Goal: Complete application form

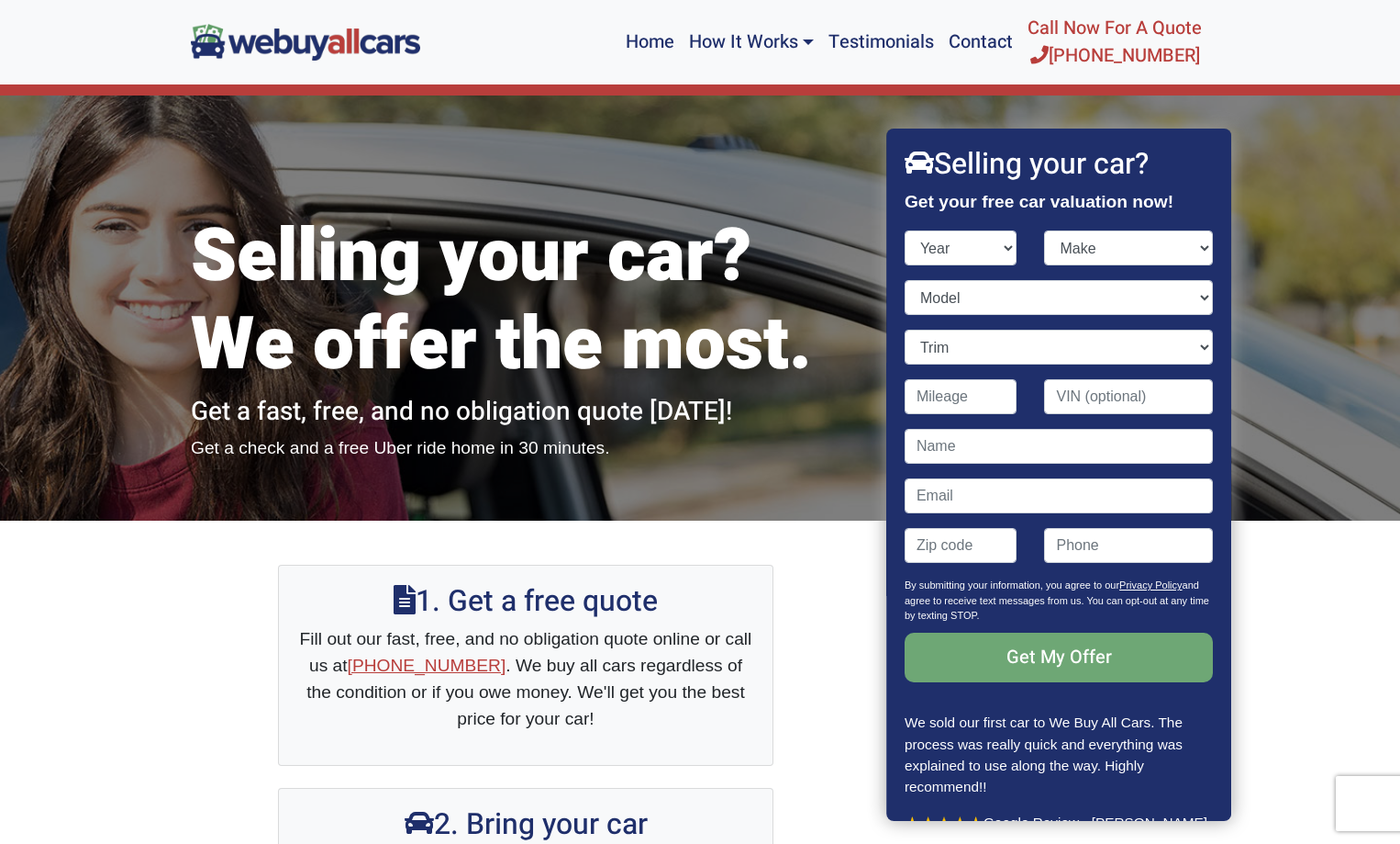
select select "2013"
click at [904, 231] on select "Year [DATE] 2024 2023 2022 2021 2020 2019 2018 2017 2016 2015 2014 2013 2012 20…" at bounding box center [960, 248] width 112 height 35
click at [1086, 240] on select "Make" at bounding box center [1129, 248] width 169 height 35
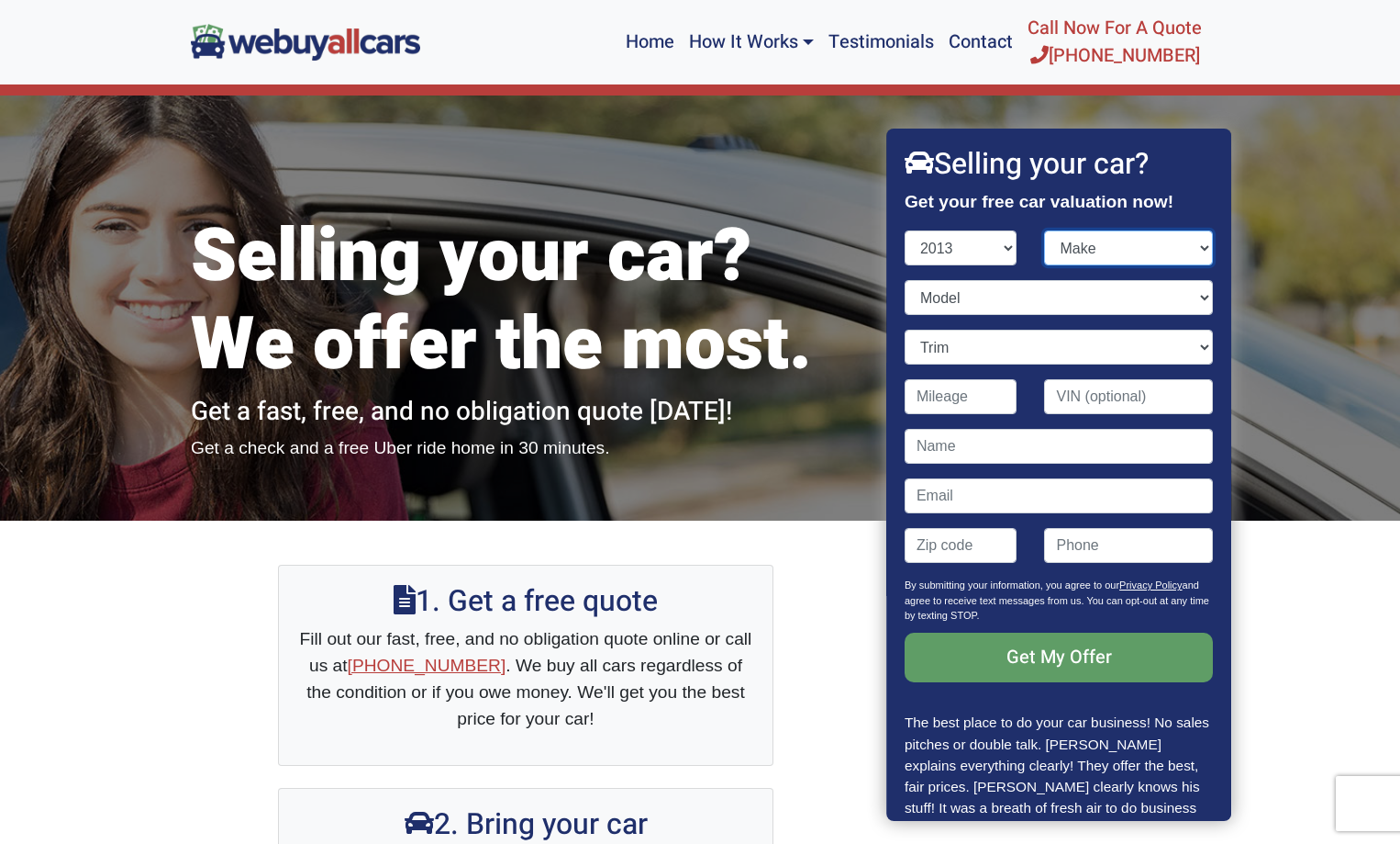
select select "Porsche"
click at [1045, 231] on select "Make Acura Aston [PERSON_NAME] Audi Bentley BMW Buick Cadillac Chevrolet Chrysl…" at bounding box center [1129, 248] width 169 height 35
click at [943, 304] on select "Model" at bounding box center [1058, 297] width 308 height 35
select select "911"
click at [904, 280] on select "Model 911 Boxster Cayenne Panamera" at bounding box center [1058, 297] width 308 height 35
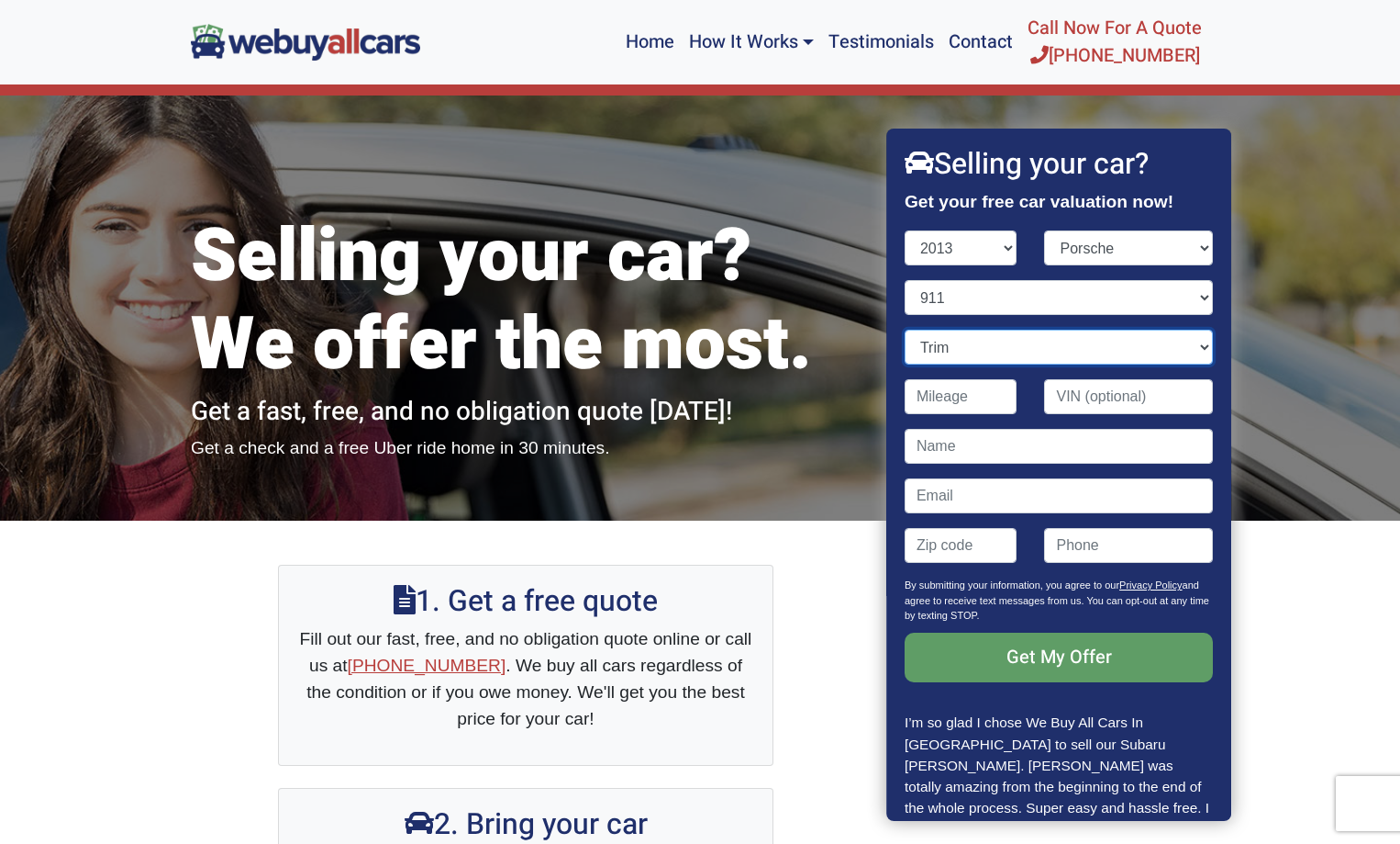
click at [954, 356] on select "Trim" at bounding box center [1058, 347] width 308 height 35
click at [904, 330] on select "Trim Carrera 2dr Convertible (3.4L 6cyl) Carrera 2dr Coupe (3.4L 6cyl) Carrera …" at bounding box center [1058, 347] width 308 height 35
click at [954, 350] on select "Trim Carrera 2dr Convertible (3.4L 6cyl) Carrera 2dr Coupe (3.4L 6cyl) Carrera …" at bounding box center [1058, 347] width 308 height 35
select select "Carrera S 2dr Convertible (3.8L 6cyl)"
click at [904, 330] on select "Trim Carrera 2dr Convertible (3.4L 6cyl) Carrera 2dr Coupe (3.4L 6cyl) Carrera …" at bounding box center [1058, 347] width 308 height 35
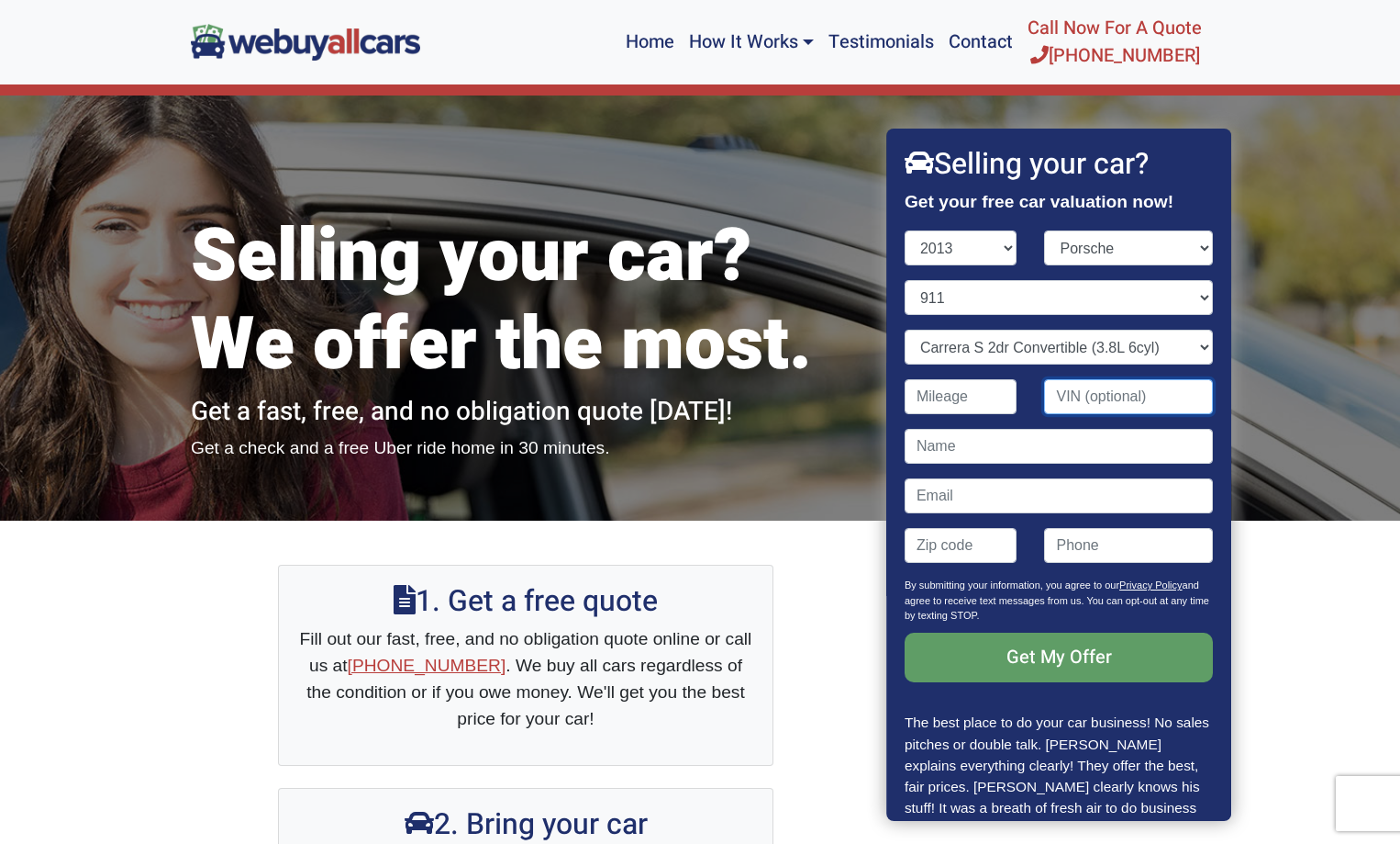
click at [1070, 401] on input "Contact form" at bounding box center [1129, 397] width 169 height 35
click at [1025, 452] on input "Contact form" at bounding box center [1058, 446] width 308 height 35
type input "[PERSON_NAME]"
type input "[EMAIL_ADDRESS][DOMAIN_NAME]"
type input "08003"
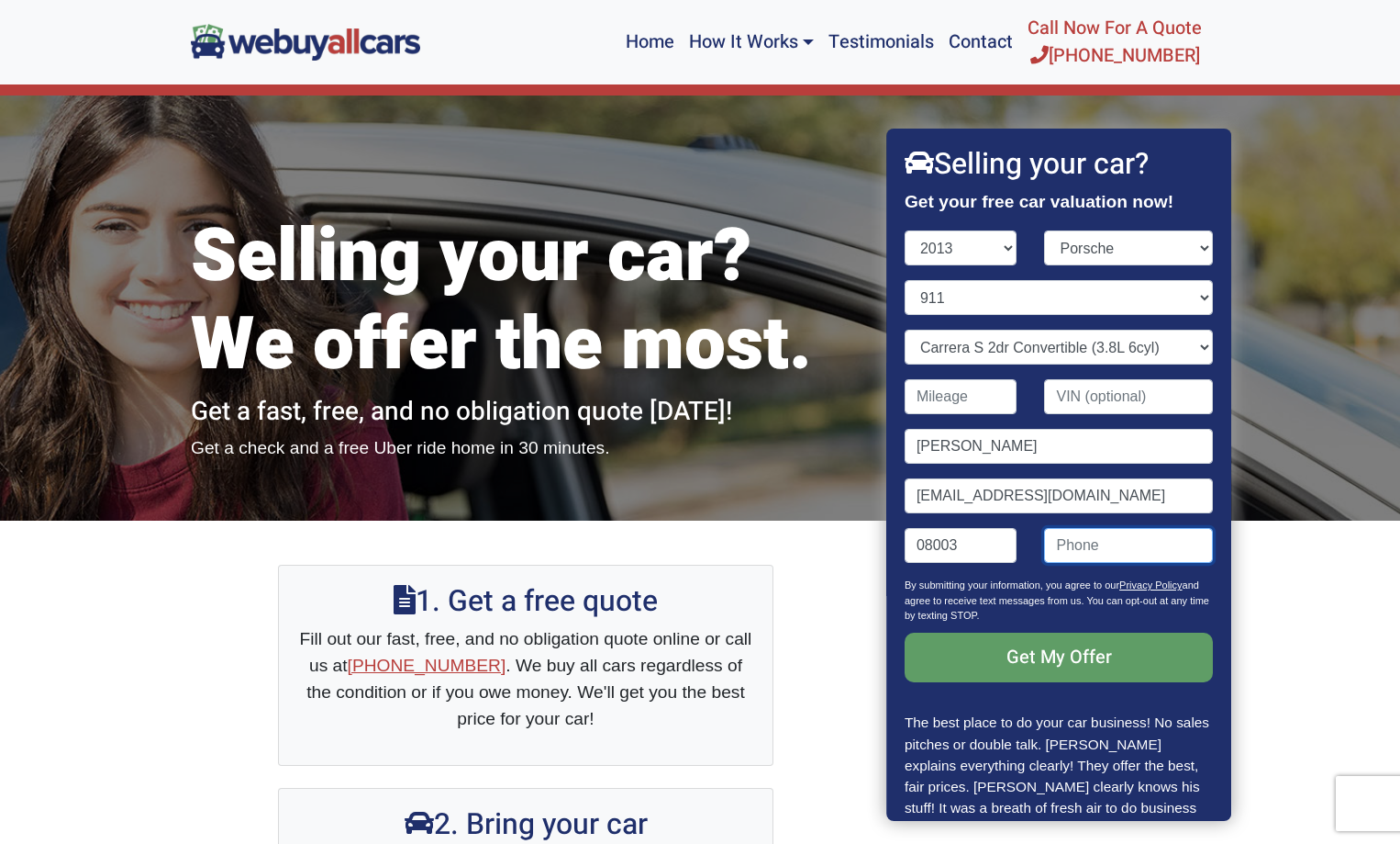
type input "8565340569"
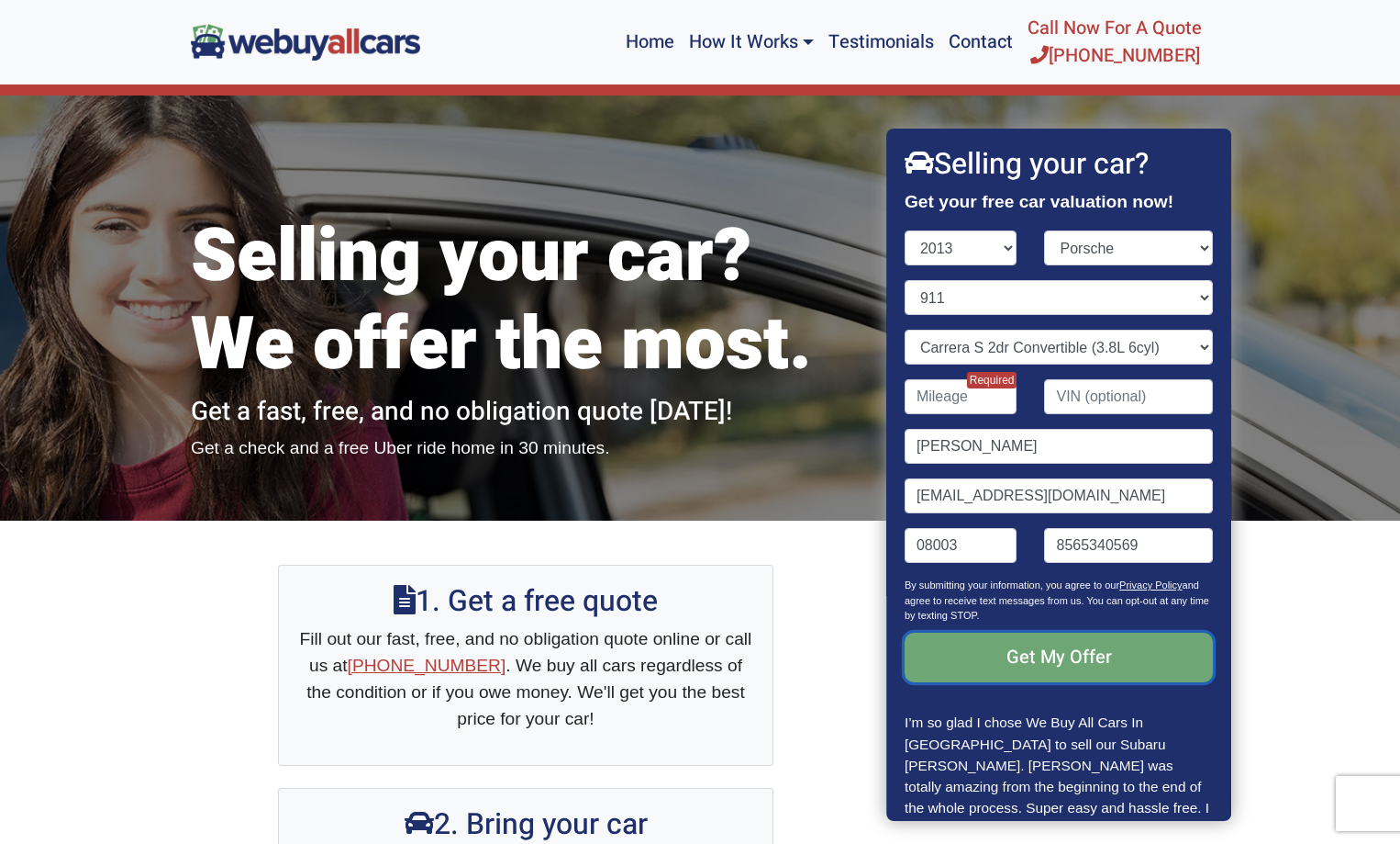
click at [1052, 656] on input "Get My Offer" at bounding box center [1058, 657] width 308 height 50
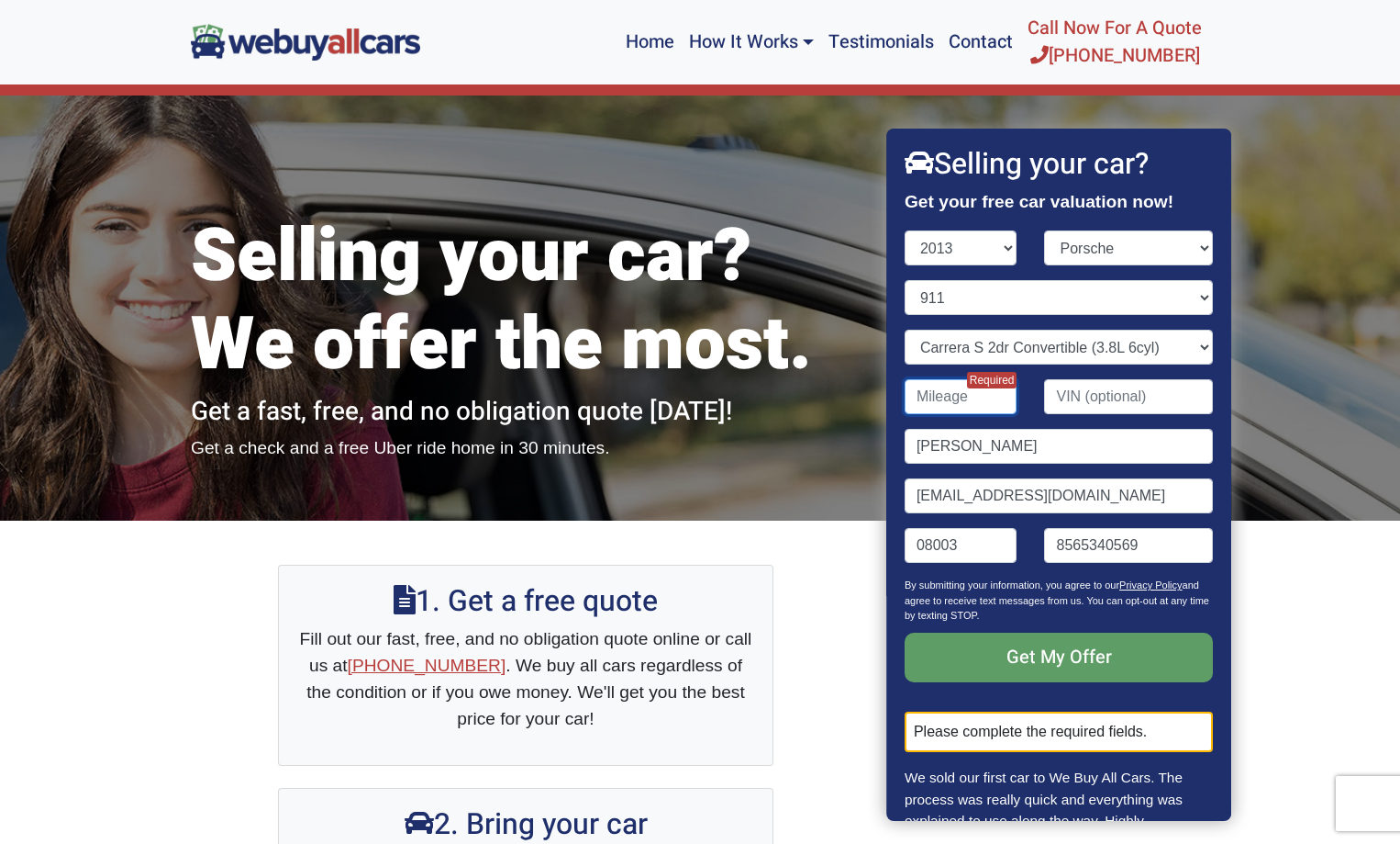
click at [970, 402] on input "Contact form" at bounding box center [960, 397] width 112 height 35
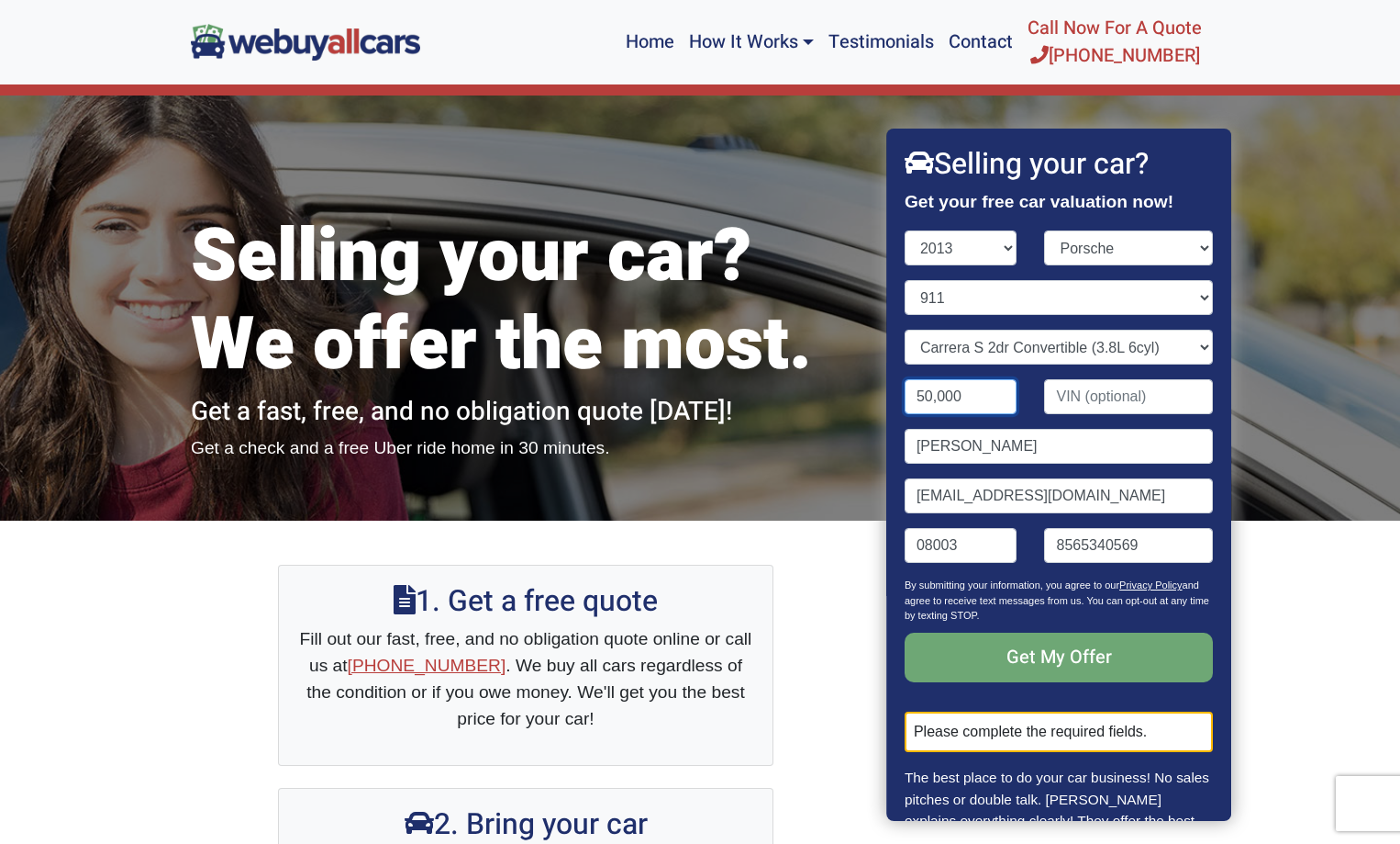
type input "50,000"
click at [1039, 661] on input "Get My Offer" at bounding box center [1058, 657] width 308 height 50
